Goal: Task Accomplishment & Management: Use online tool/utility

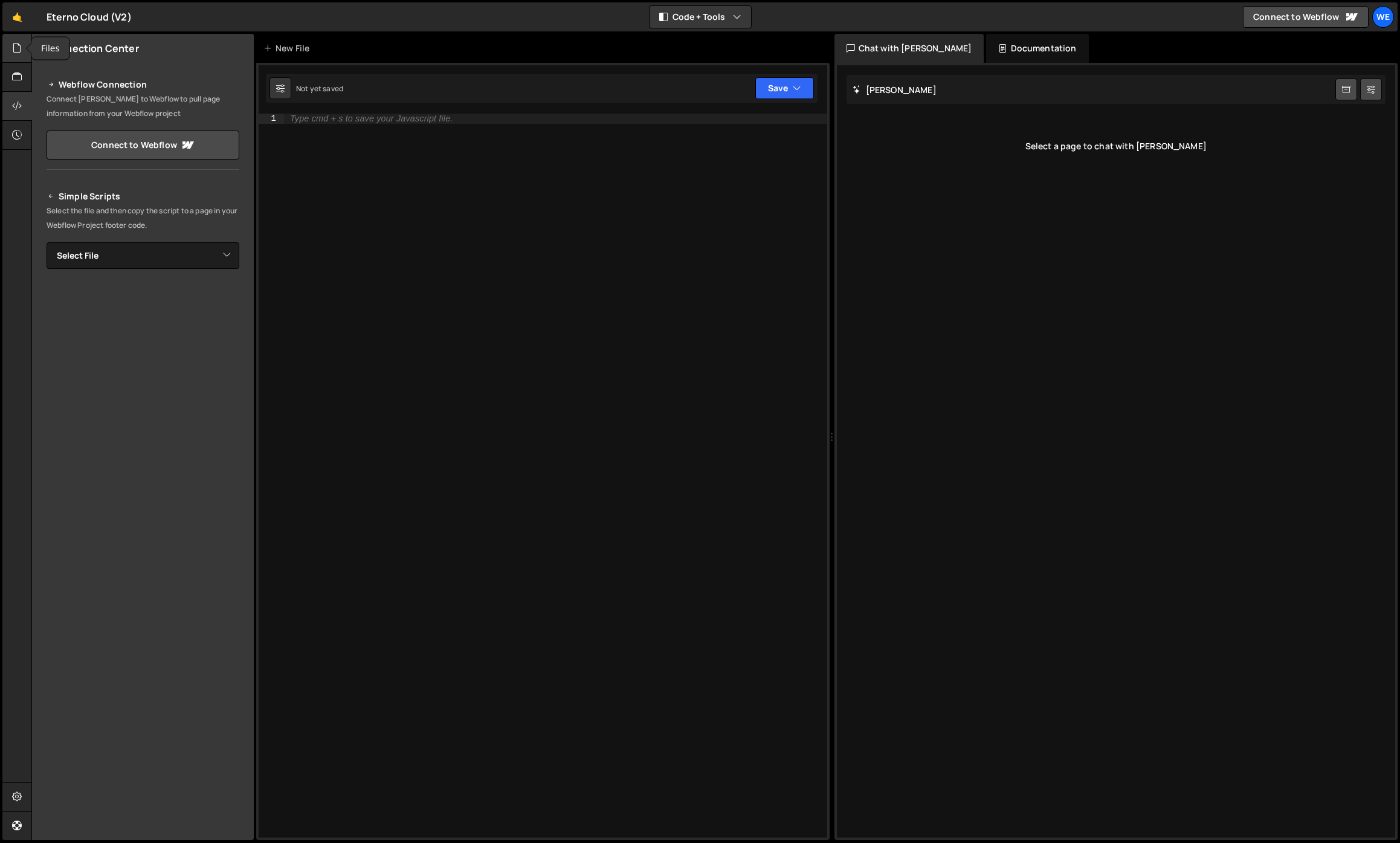
click at [16, 49] on icon at bounding box center [17, 48] width 9 height 13
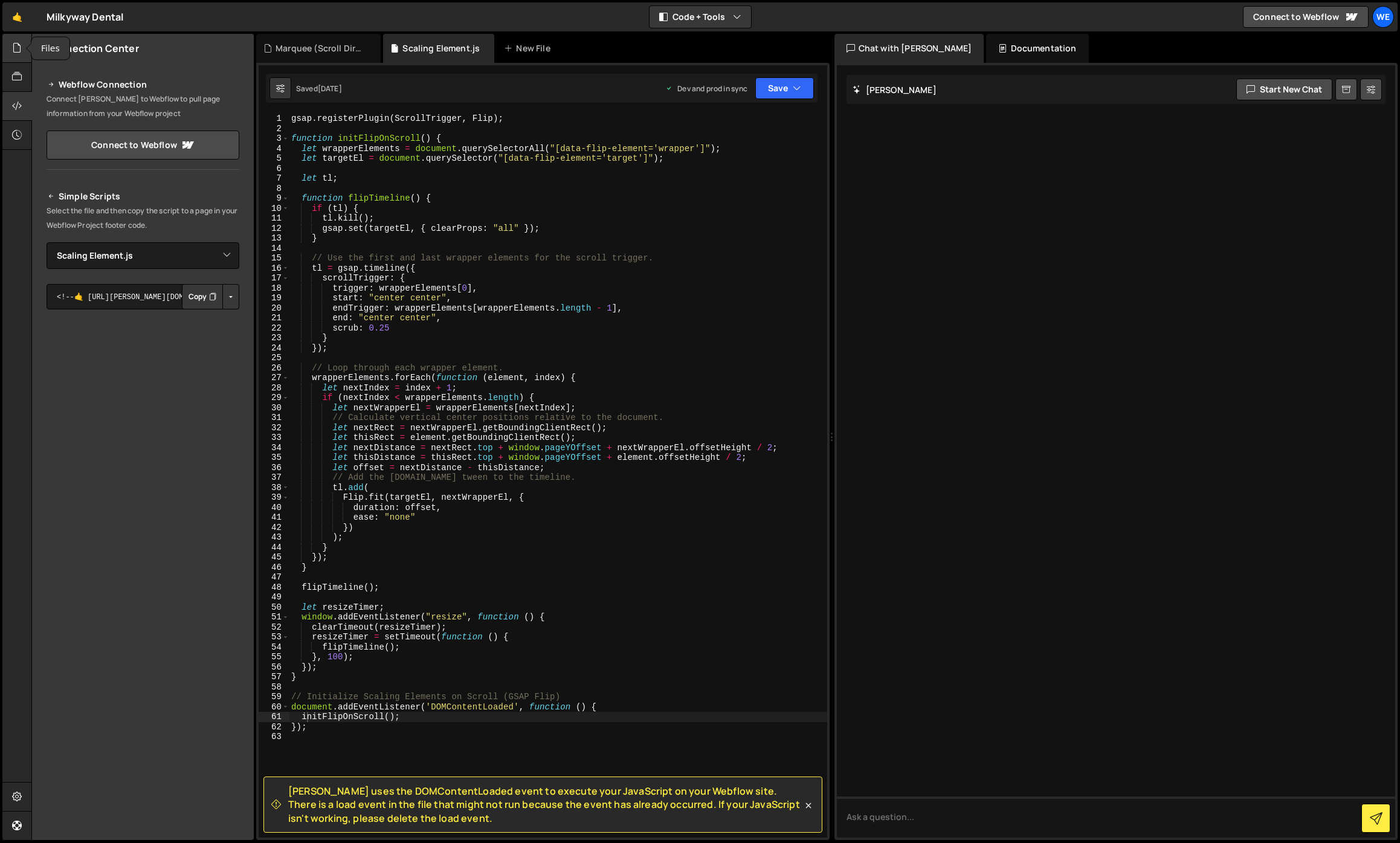
click at [16, 52] on icon at bounding box center [17, 48] width 9 height 13
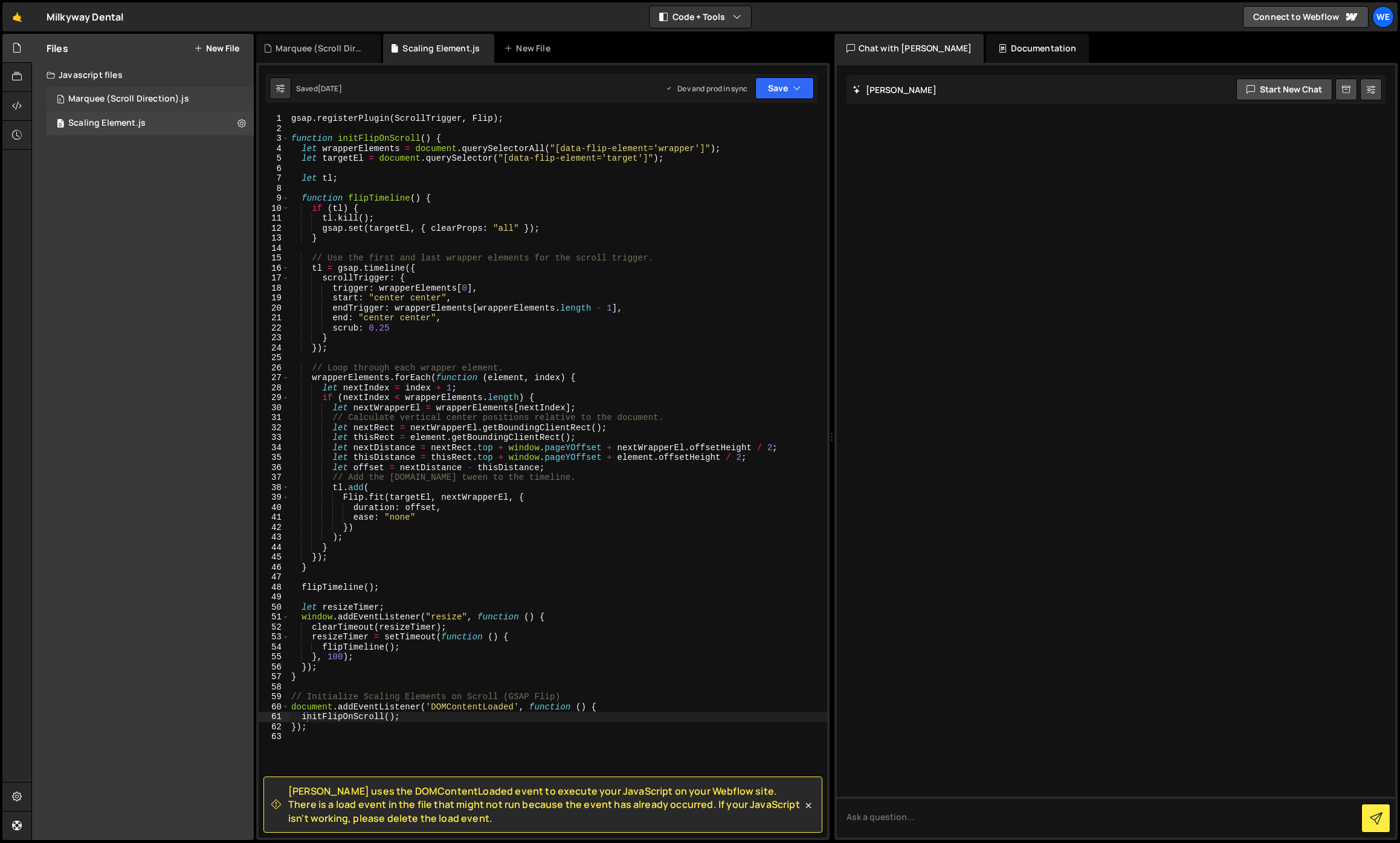
click at [148, 100] on div "Marquee (Scroll Direction).js" at bounding box center [129, 100] width 121 height 11
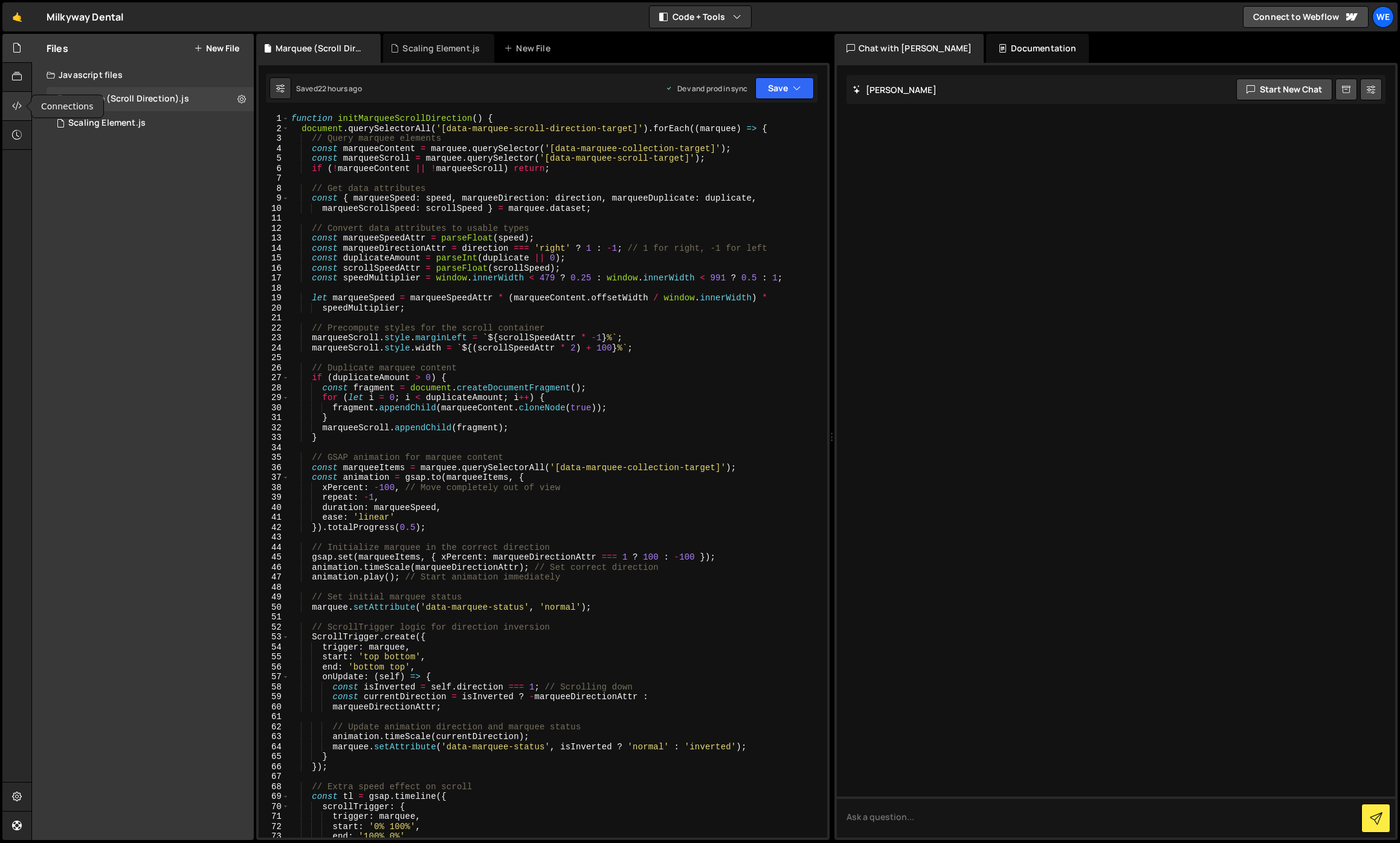
click at [18, 102] on icon at bounding box center [17, 106] width 9 height 13
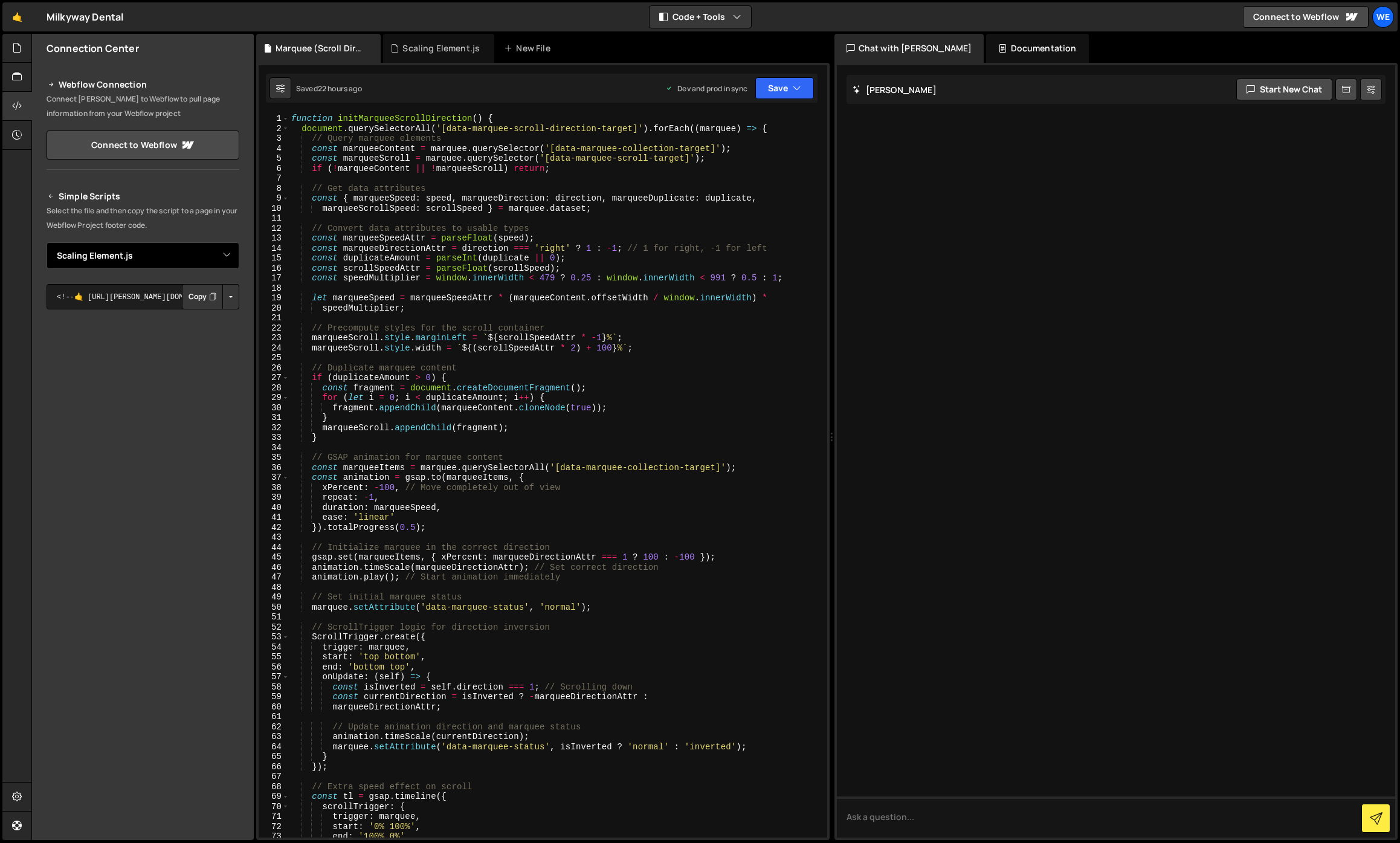
click at [144, 258] on select "Select File Scaling Element.js Marquee (Scroll Direction).js" at bounding box center [143, 255] width 192 height 26
select select "44669"
click at [47, 242] on select "Select File Scaling Element.js Marquee (Scroll Direction).js" at bounding box center [143, 255] width 192 height 26
click at [230, 296] on button "Button group with nested dropdown" at bounding box center [231, 297] width 17 height 25
click at [216, 335] on link "Copy Production js" at bounding box center [188, 337] width 100 height 17
